Goal: Task Accomplishment & Management: Manage account settings

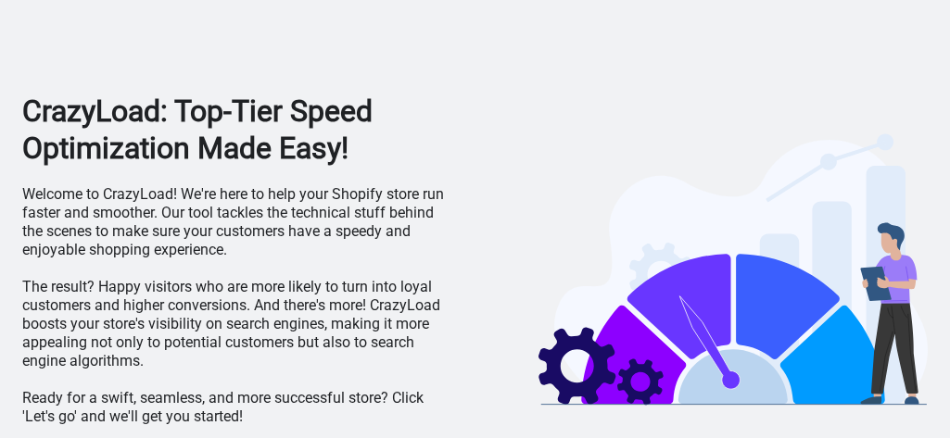
scroll to position [65, 0]
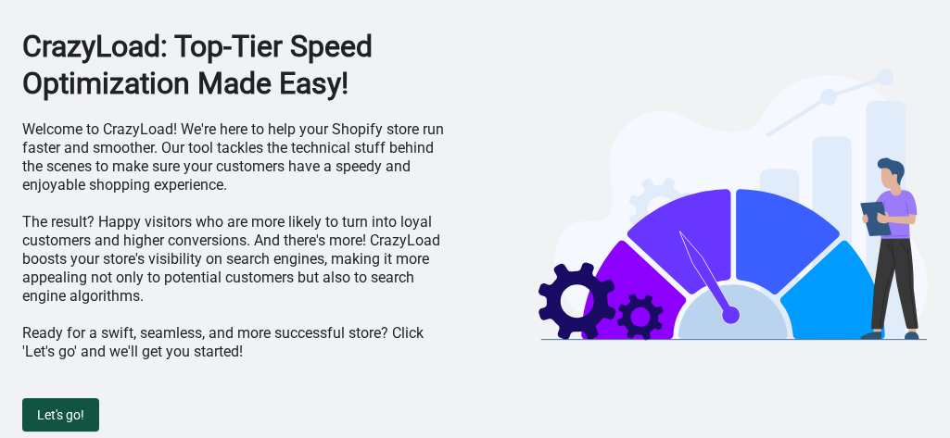
click at [85, 403] on button "Let's go!" at bounding box center [60, 414] width 77 height 33
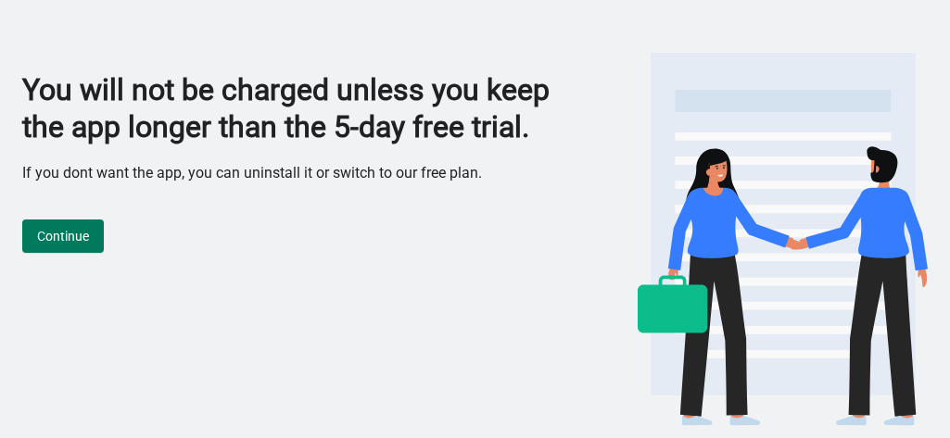
scroll to position [0, 0]
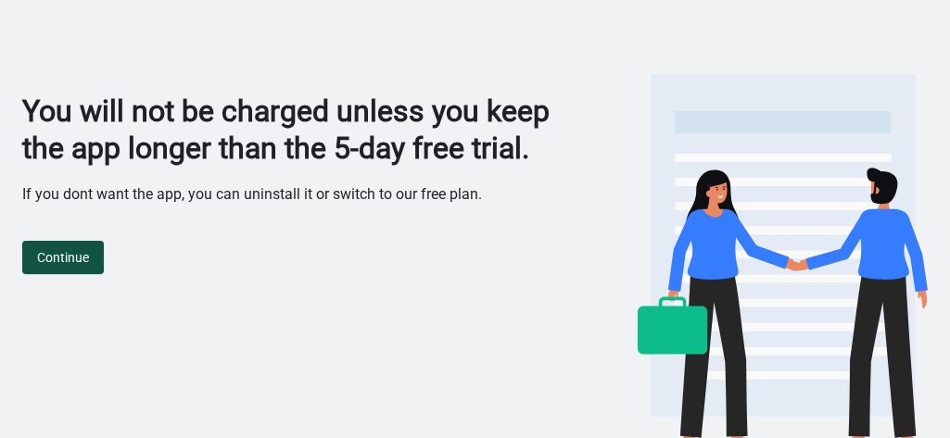
click at [76, 274] on button "Continue" at bounding box center [63, 257] width 82 height 33
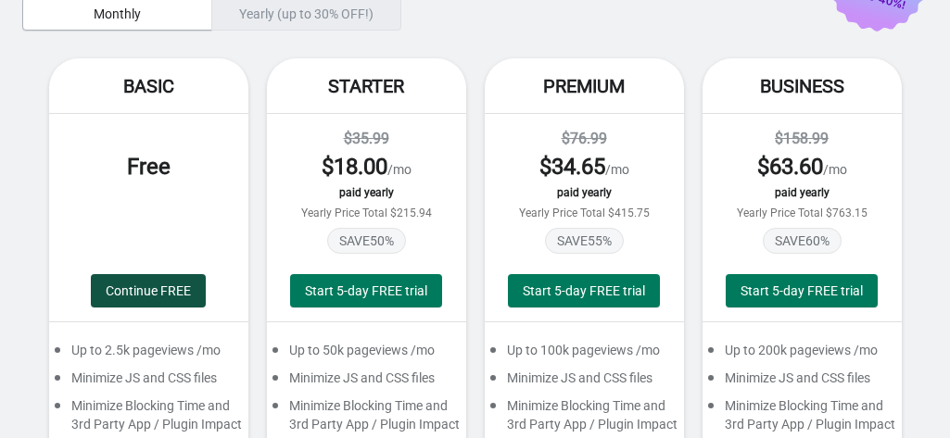
scroll to position [115, 0]
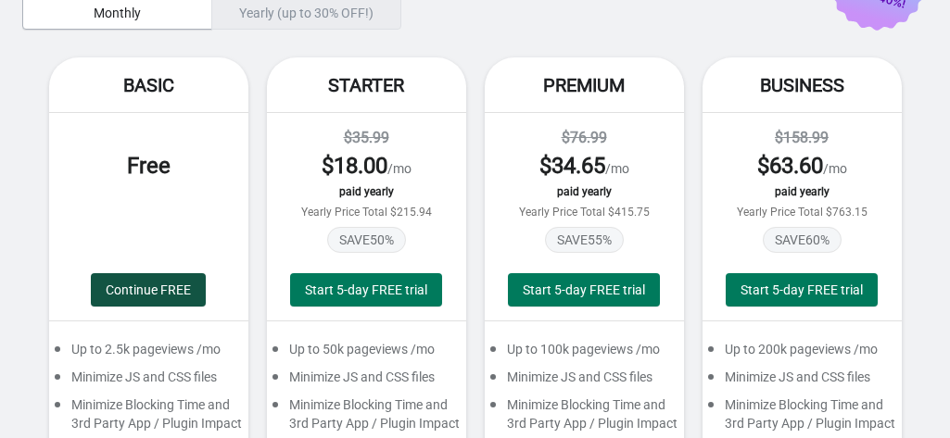
click at [154, 296] on span "Continue FREE" at bounding box center [148, 290] width 85 height 15
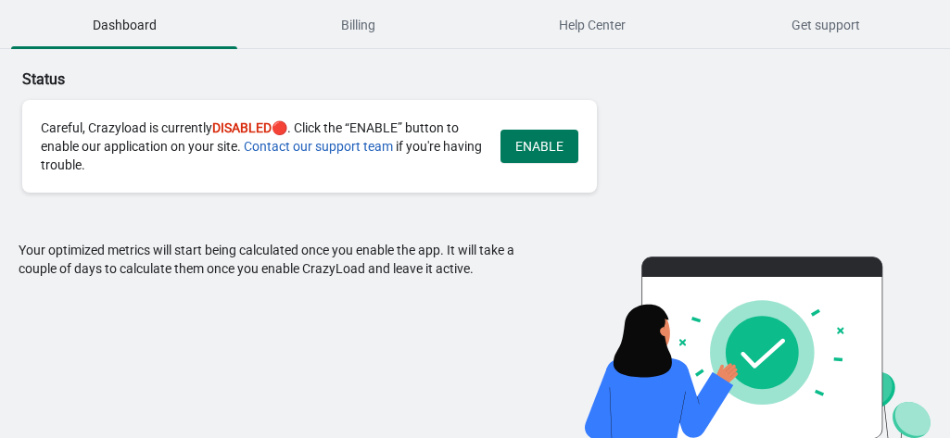
scroll to position [20, 0]
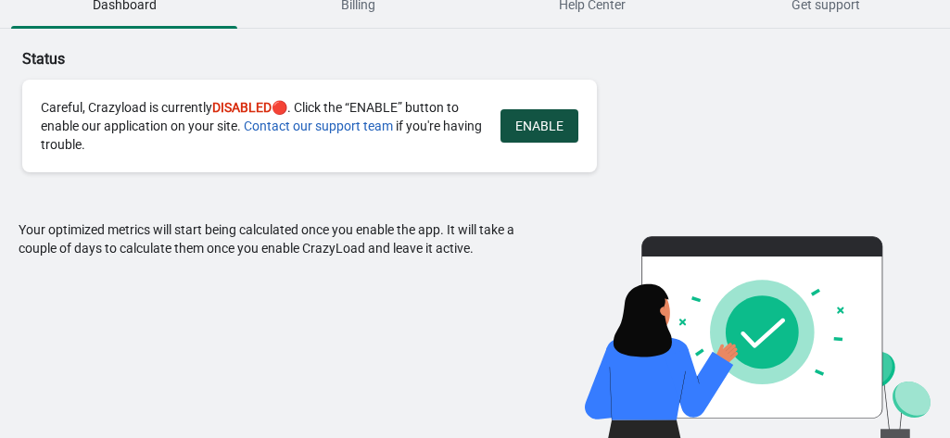
click at [531, 119] on span "ENABLE" at bounding box center [539, 126] width 48 height 15
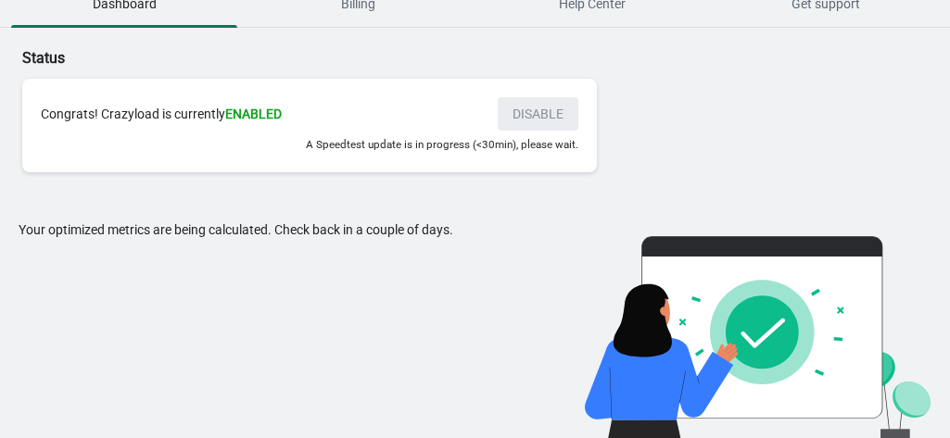
scroll to position [0, 0]
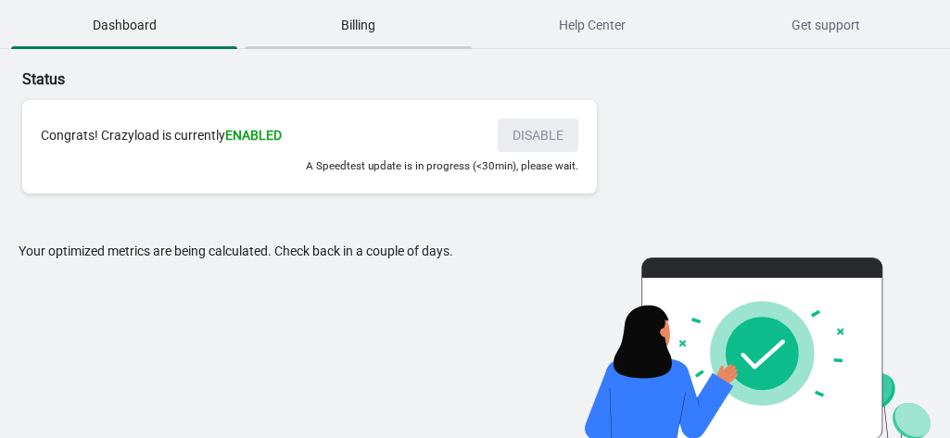
click at [361, 16] on span "Billing" at bounding box center [358, 24] width 226 height 33
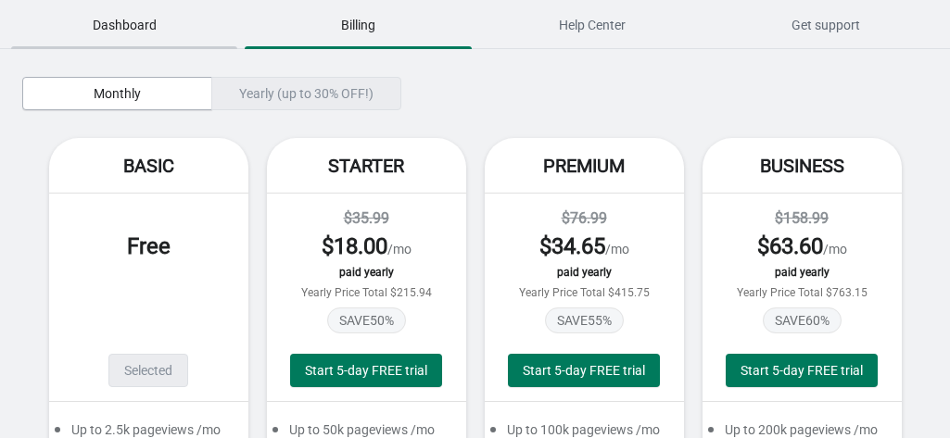
click at [133, 26] on span "Dashboard" at bounding box center [124, 24] width 226 height 33
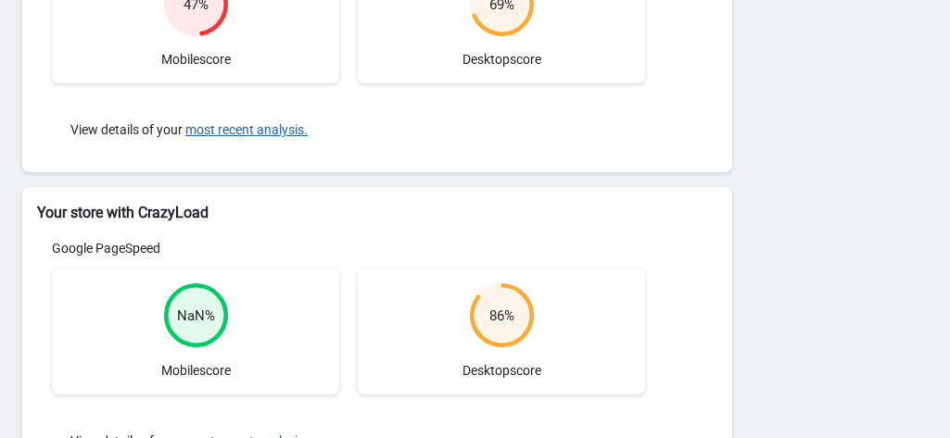
scroll to position [350, 0]
